Goal: Task Accomplishment & Management: Manage account settings

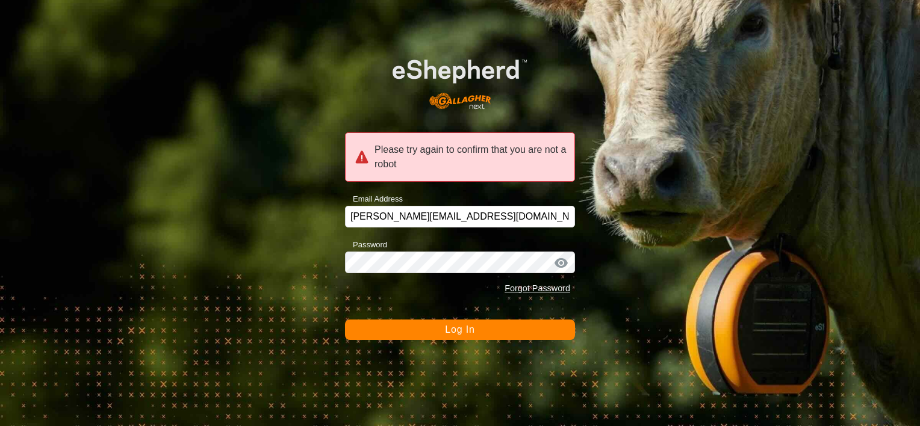
click at [332, 315] on div "Please try again to confirm that you are not a robot Email Address [PERSON_NAME…" at bounding box center [460, 213] width 920 height 426
click at [400, 336] on button "Log In" at bounding box center [460, 330] width 230 height 20
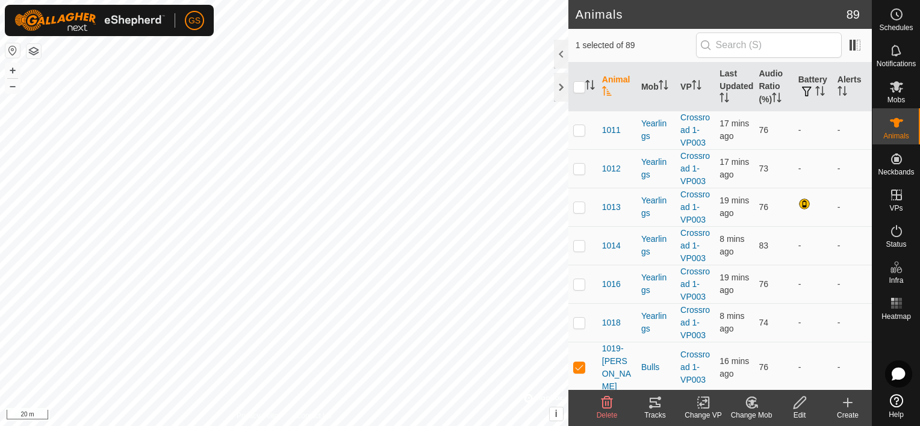
click at [660, 404] on icon at bounding box center [654, 403] width 11 height 10
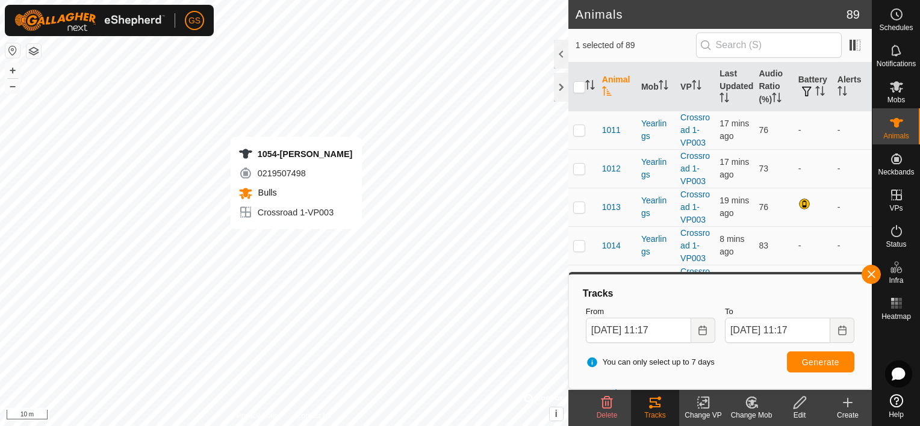
checkbox input "false"
checkbox input "true"
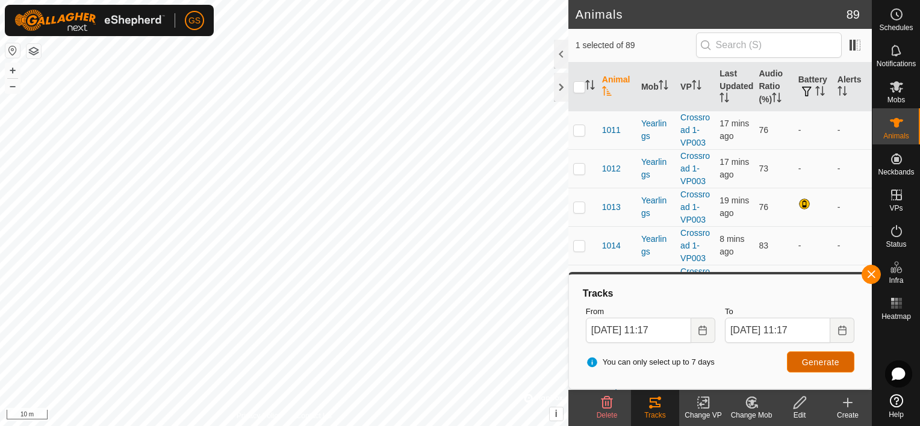
click at [819, 364] on span "Generate" at bounding box center [820, 362] width 37 height 10
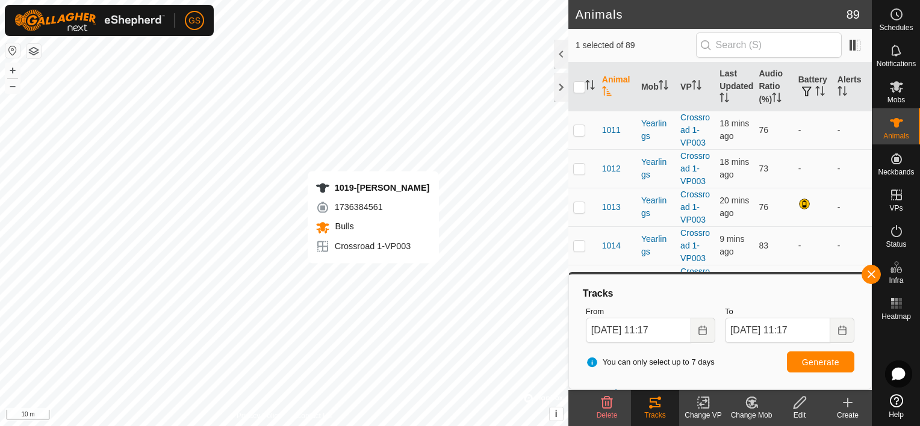
checkbox input "true"
checkbox input "false"
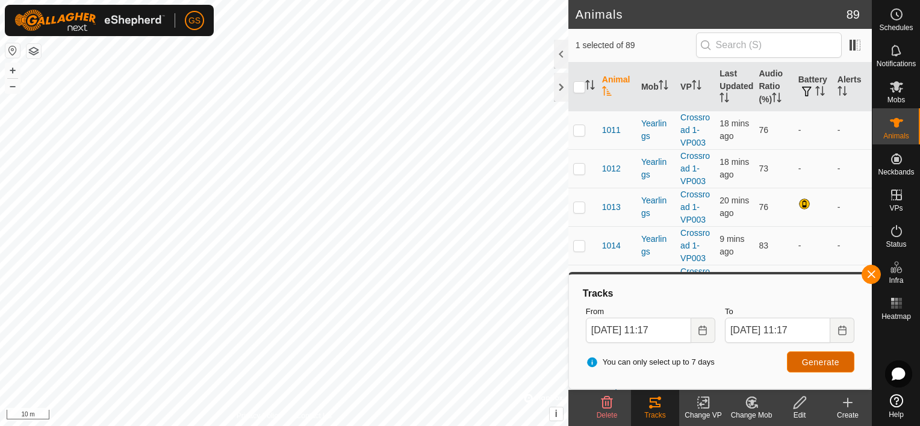
click at [814, 363] on span "Generate" at bounding box center [820, 362] width 37 height 10
checkbox input "false"
checkbox input "true"
click at [796, 361] on button "Generate" at bounding box center [820, 361] width 67 height 21
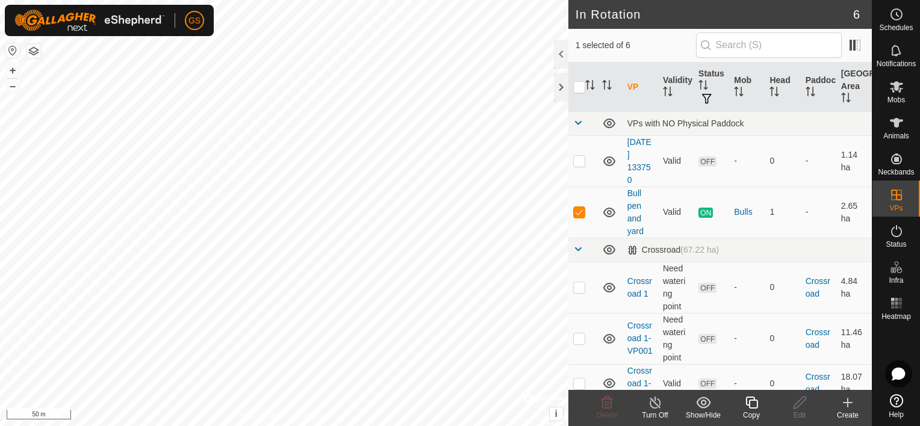
click at [752, 402] on icon at bounding box center [751, 402] width 15 height 14
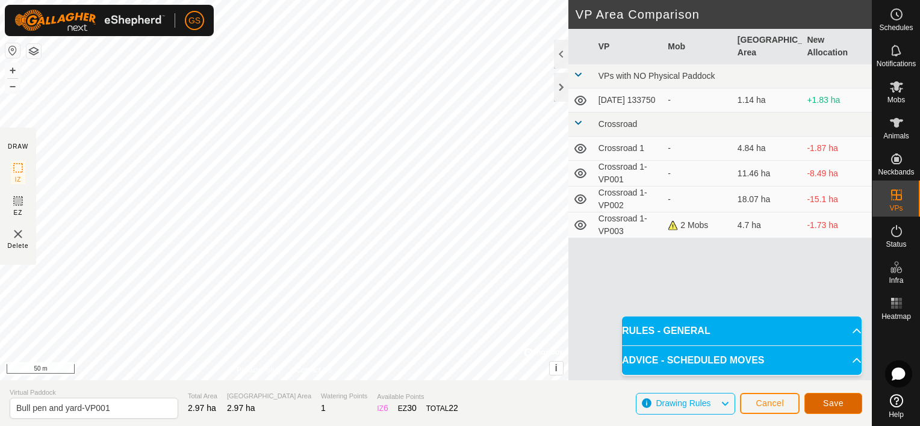
click at [832, 398] on span "Save" at bounding box center [833, 403] width 20 height 10
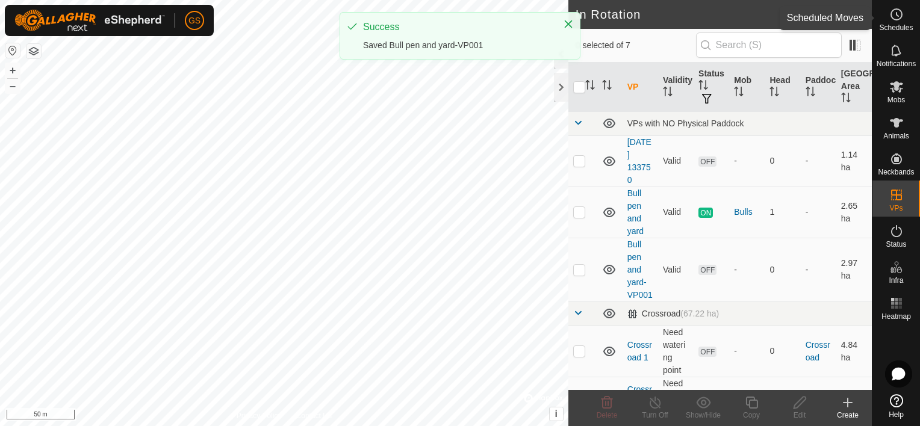
click at [906, 25] on span "Schedules" at bounding box center [896, 27] width 34 height 7
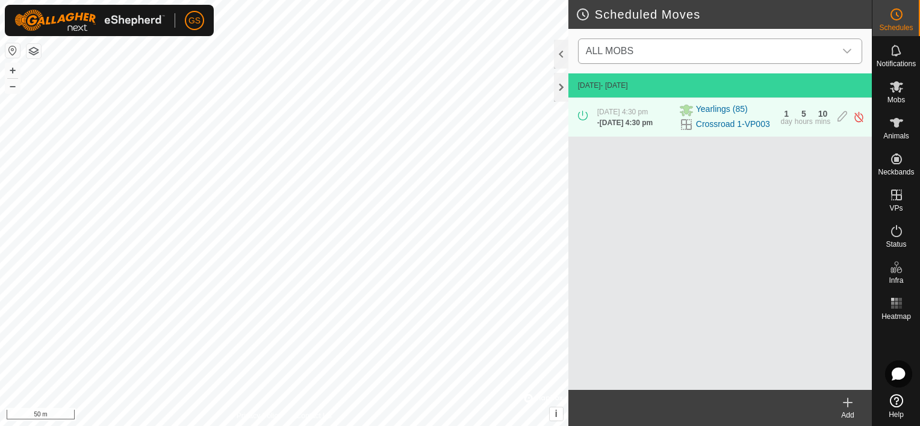
click at [844, 47] on icon "dropdown trigger" at bounding box center [847, 51] width 10 height 10
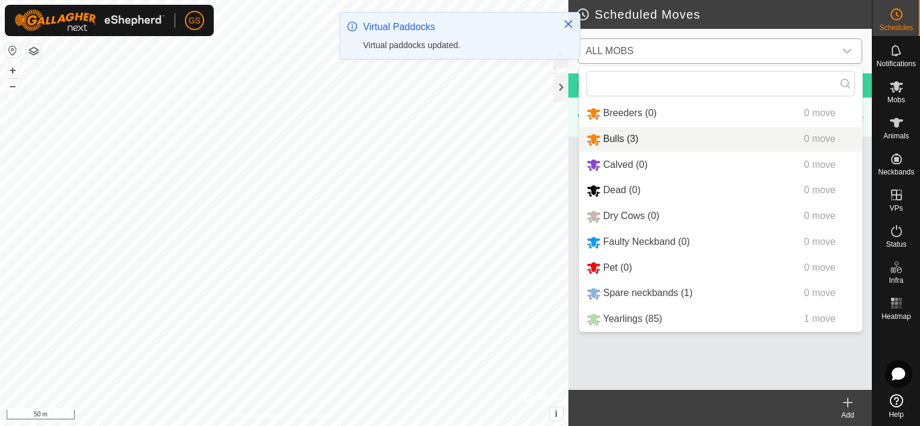
click at [652, 135] on li "Bulls (3) 0 move" at bounding box center [720, 139] width 283 height 25
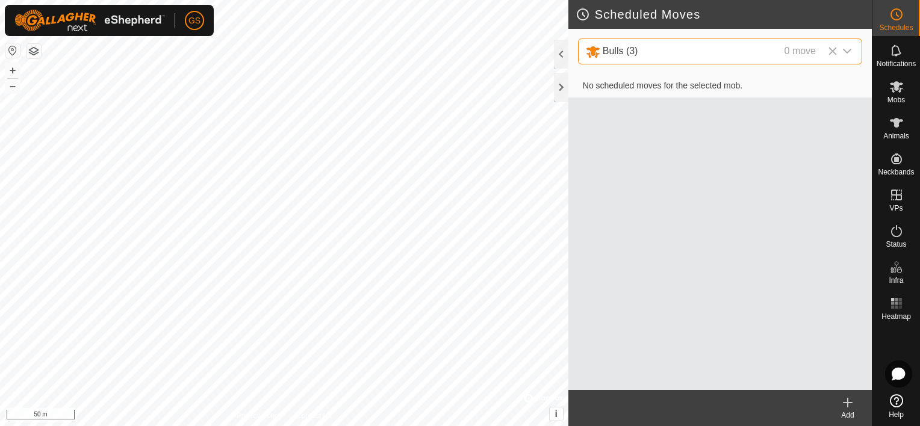
click at [844, 51] on icon "dropdown trigger" at bounding box center [847, 51] width 8 height 5
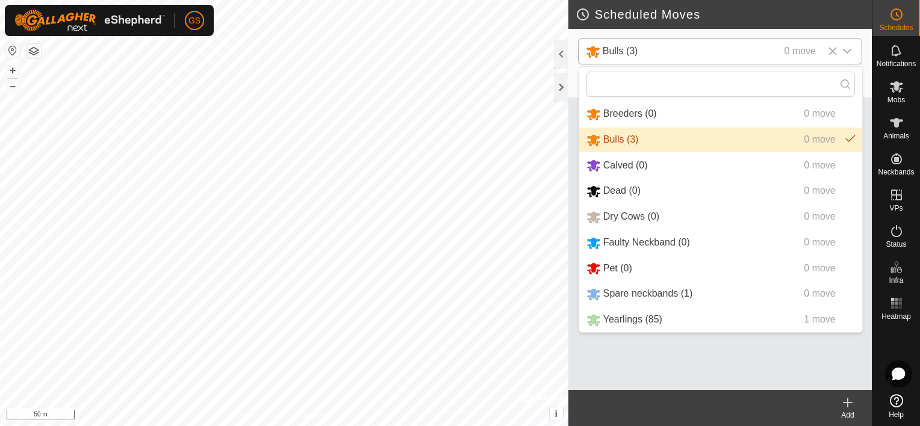
click at [844, 51] on icon "dropdown trigger" at bounding box center [847, 51] width 8 height 5
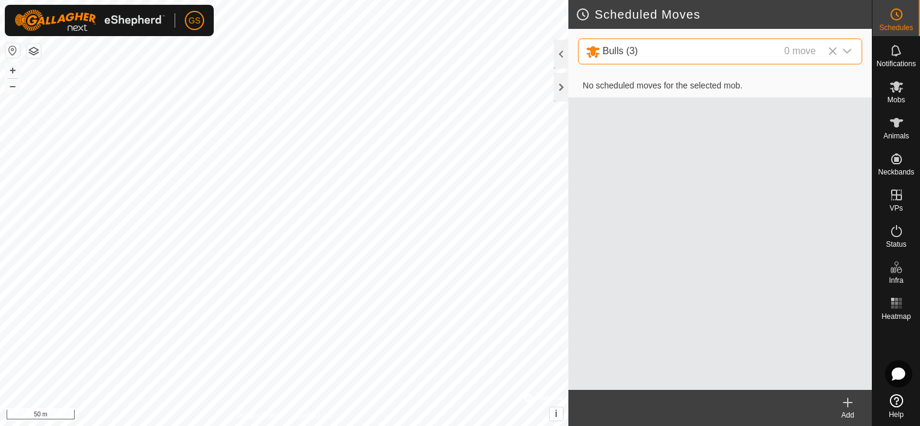
click at [844, 51] on icon "dropdown trigger" at bounding box center [847, 51] width 8 height 5
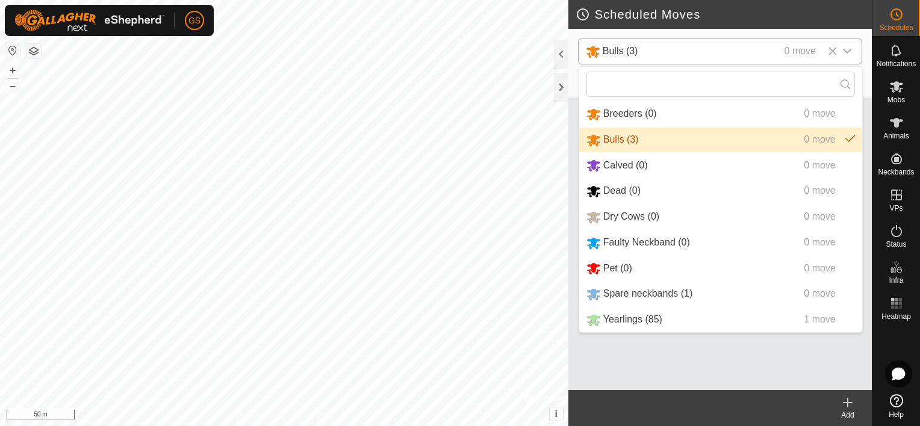
click at [843, 51] on icon "dropdown trigger" at bounding box center [847, 51] width 10 height 10
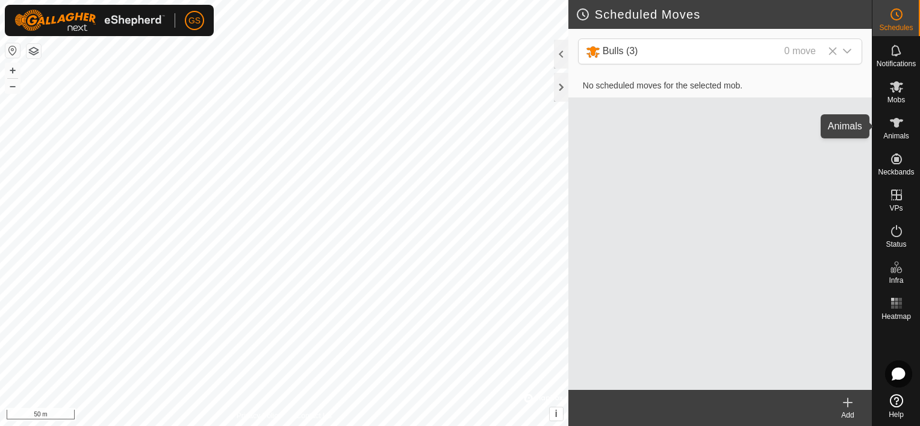
click at [897, 130] on es-animals-svg-icon at bounding box center [896, 122] width 22 height 19
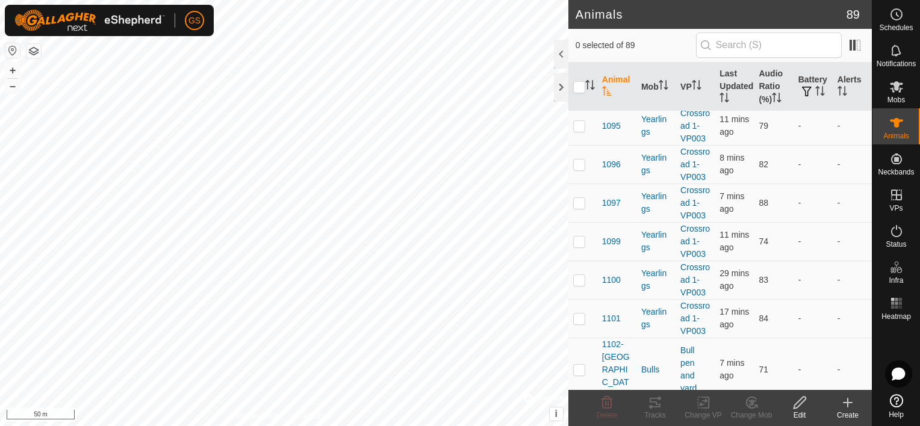
scroll to position [2910, 0]
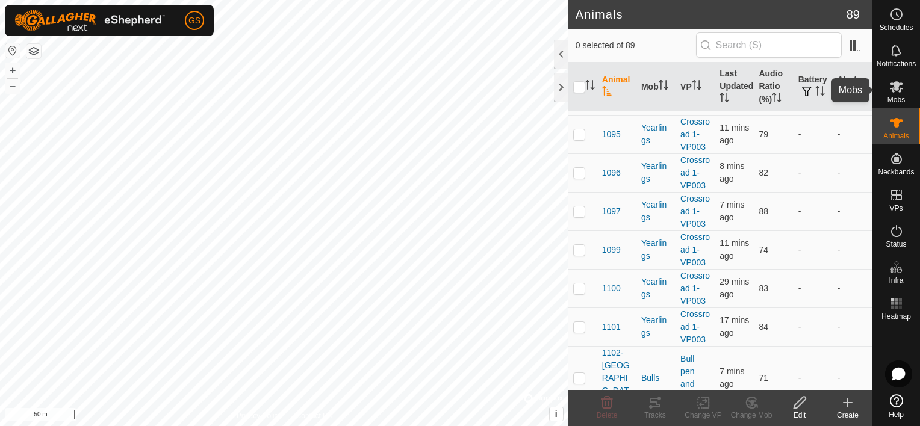
click at [898, 84] on icon at bounding box center [896, 86] width 13 height 11
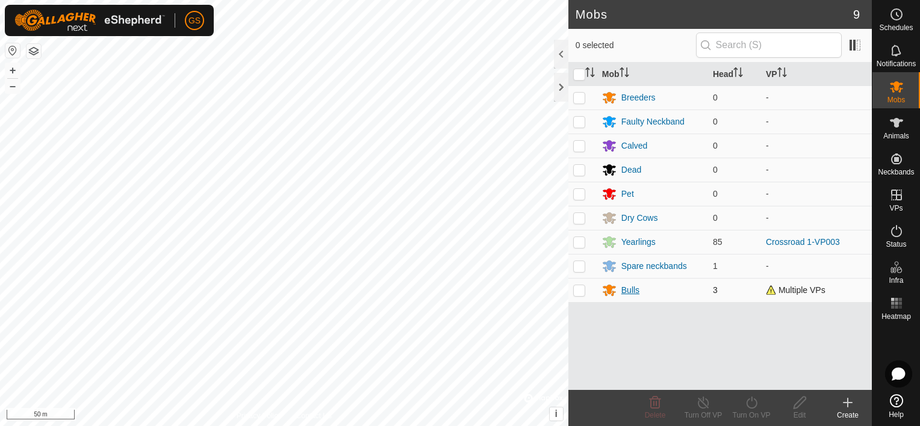
click at [639, 291] on div "Bulls" at bounding box center [630, 290] width 18 height 13
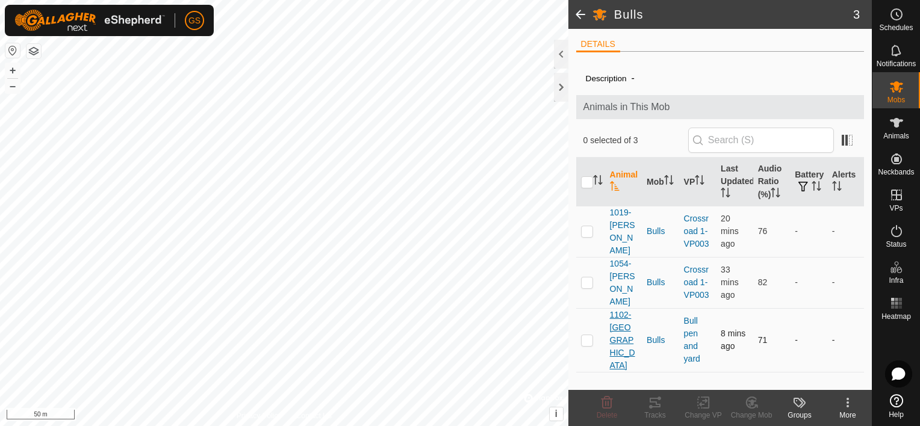
click at [614, 313] on span "1102-[GEOGRAPHIC_DATA]" at bounding box center [624, 340] width 28 height 63
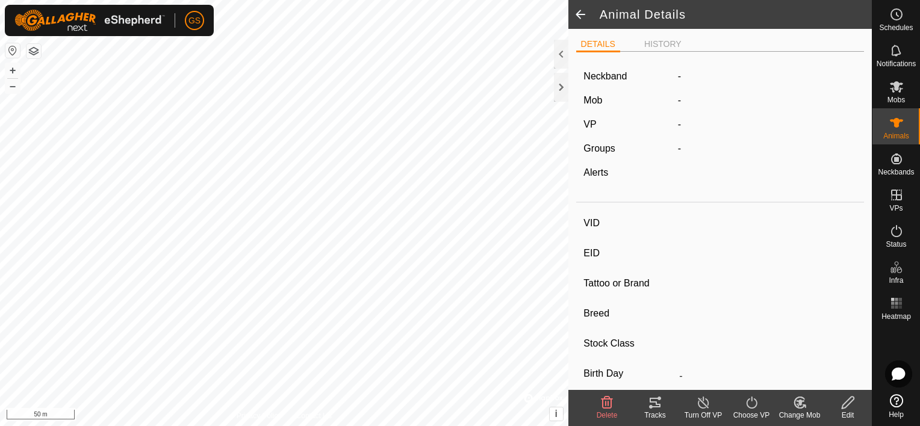
type input "1102-[GEOGRAPHIC_DATA]"
type input "-"
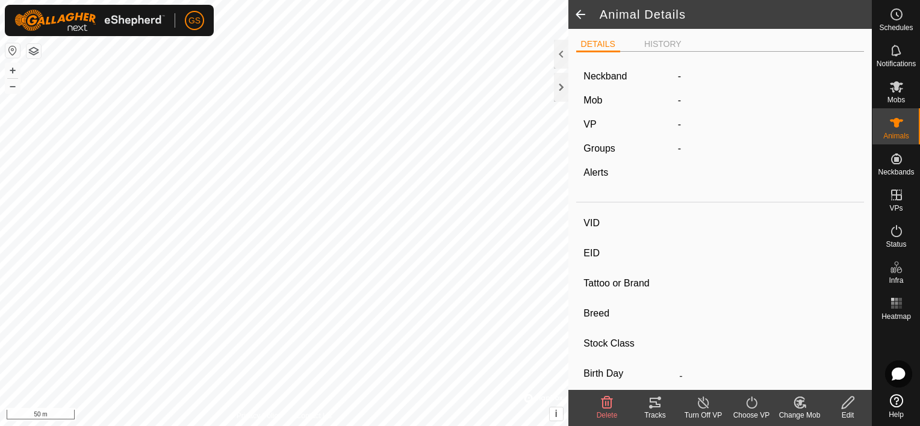
type input "0 kg"
type input "-"
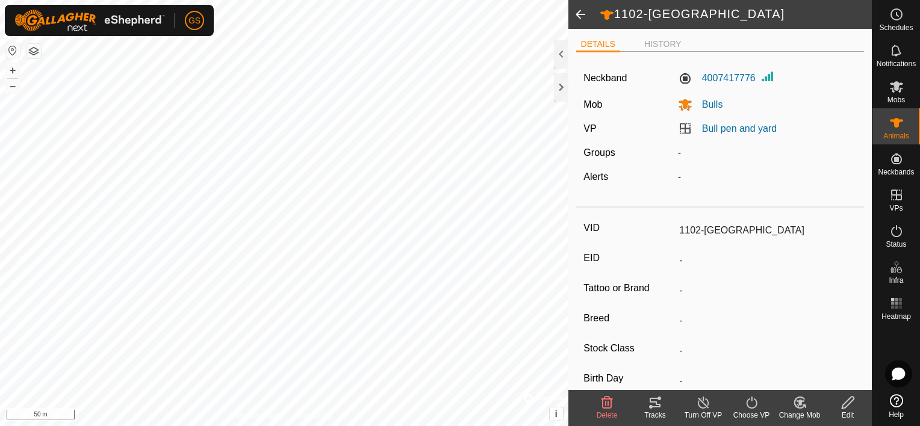
drag, startPoint x: 747, startPoint y: 238, endPoint x: 698, endPoint y: 407, distance: 176.0
click at [698, 407] on icon at bounding box center [703, 402] width 15 height 14
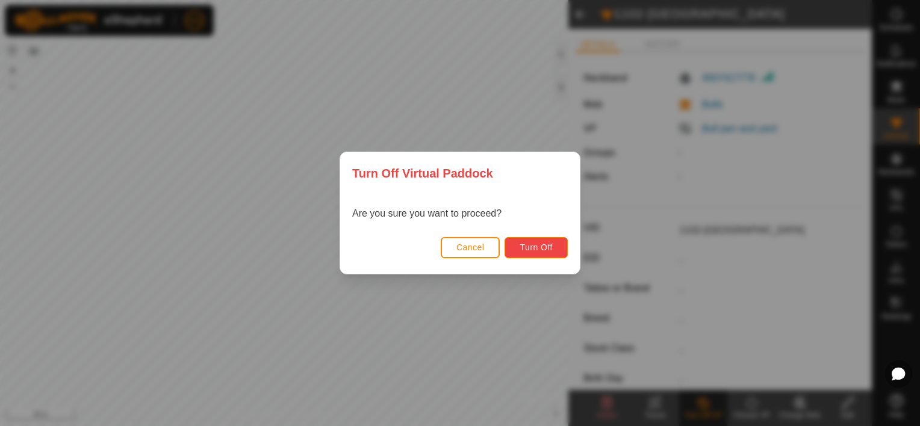
click at [546, 248] on span "Turn Off" at bounding box center [535, 248] width 33 height 10
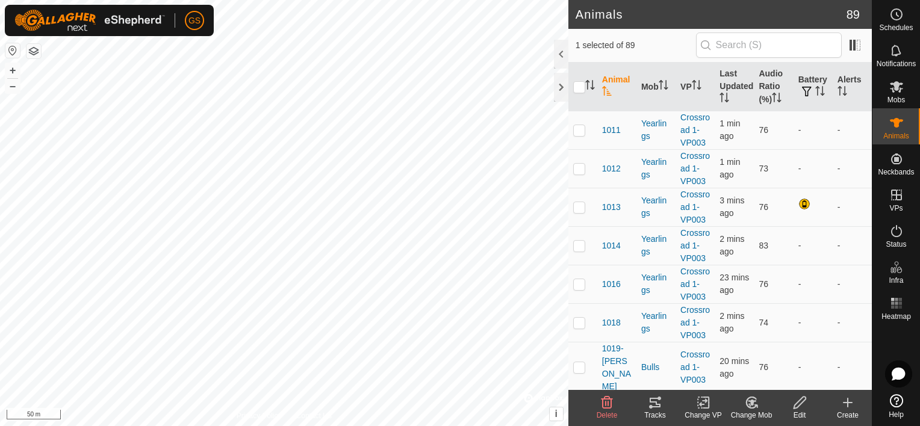
click at [710, 407] on icon at bounding box center [703, 402] width 15 height 14
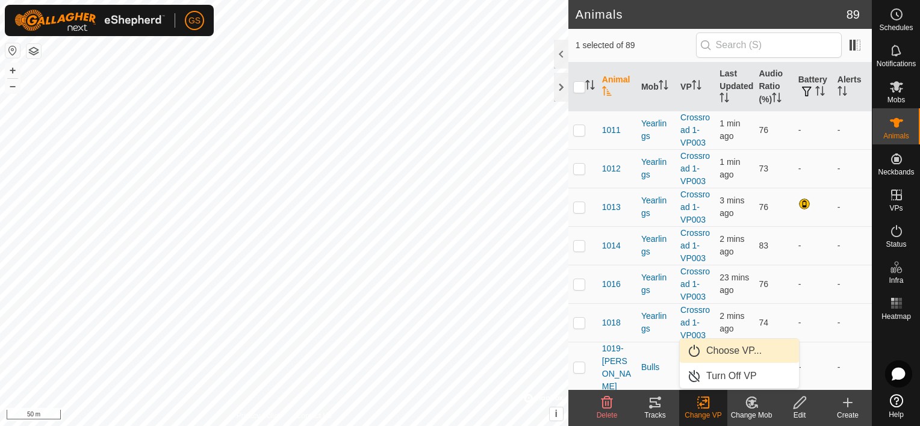
click at [715, 352] on link "Choose VP..." at bounding box center [738, 351] width 119 height 24
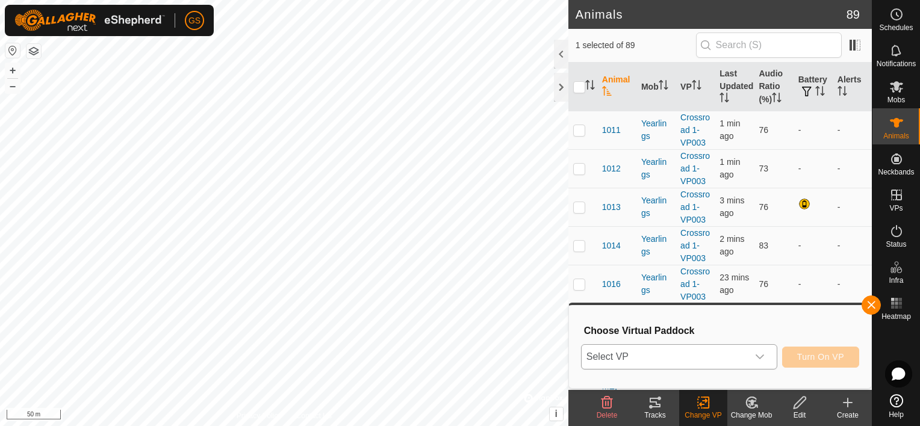
click at [767, 354] on div "dropdown trigger" at bounding box center [759, 357] width 24 height 24
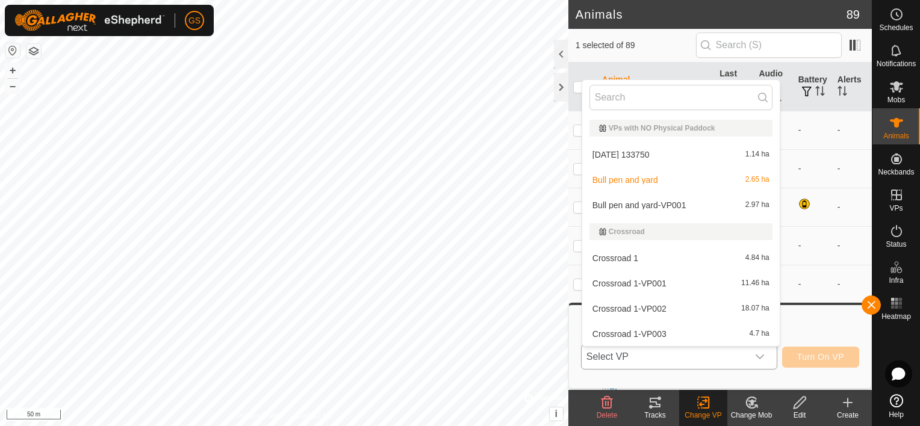
click at [669, 209] on li "Bull pen and yard-VP001 2.97 ha" at bounding box center [680, 205] width 197 height 24
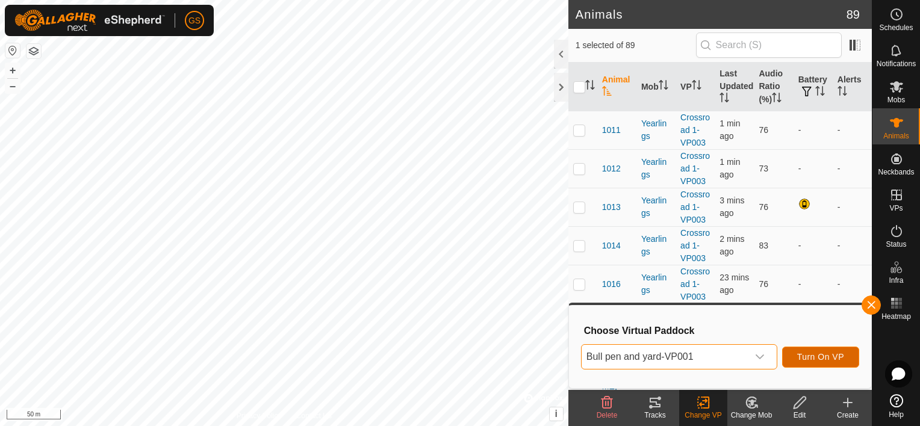
click at [831, 361] on span "Turn On VP" at bounding box center [820, 357] width 47 height 10
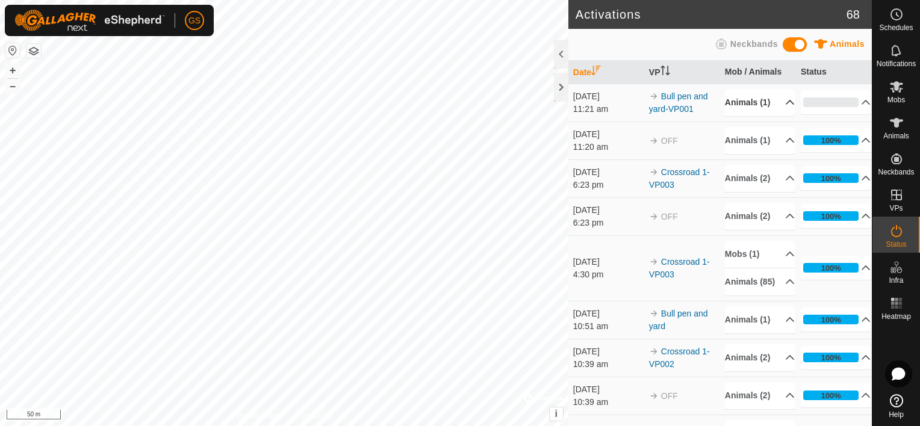
click at [760, 102] on p-accordion-header "Animals (1)" at bounding box center [760, 102] width 70 height 27
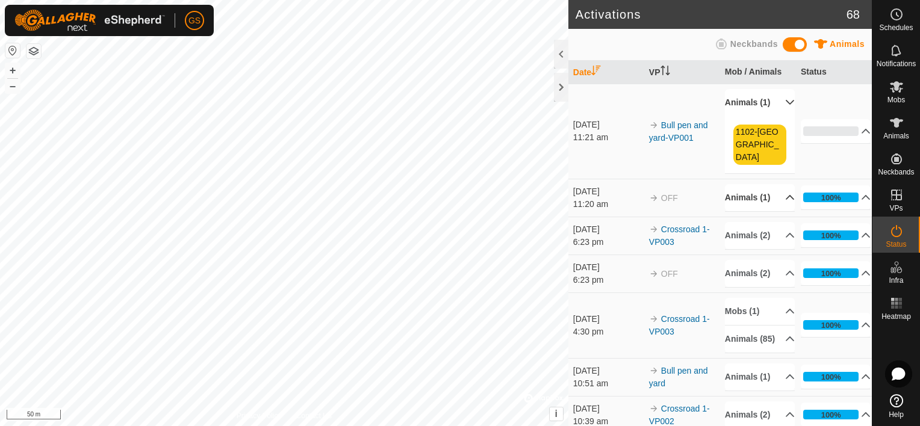
click at [749, 185] on p-accordion-header "Animals (1)" at bounding box center [760, 197] width 70 height 27
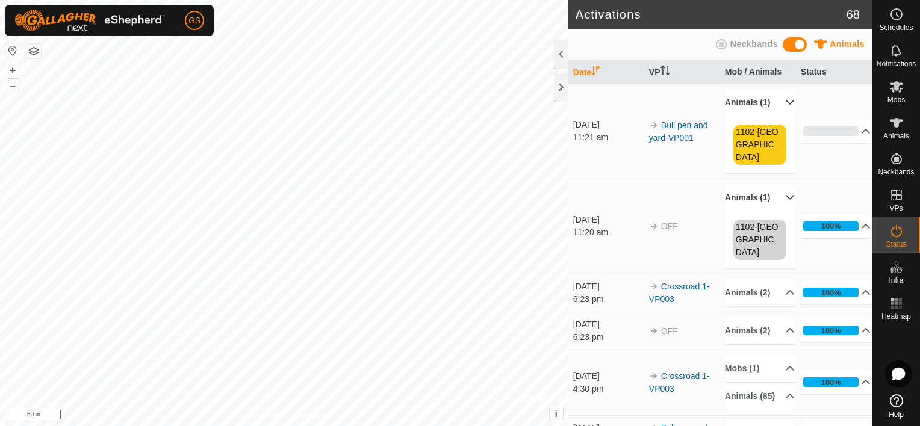
click at [756, 190] on p-accordion-header "Animals (1)" at bounding box center [760, 197] width 70 height 27
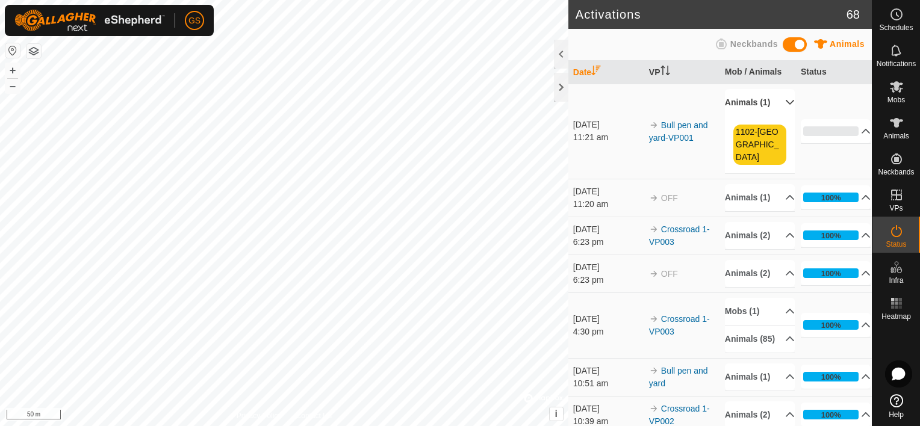
click at [762, 110] on p-accordion-header "Animals (1)" at bounding box center [760, 102] width 70 height 27
